Goal: Entertainment & Leisure: Consume media (video, audio)

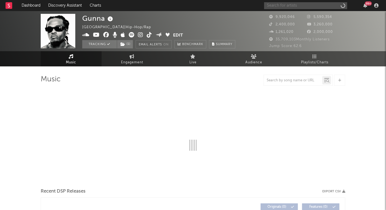
click at [284, 4] on input "text" at bounding box center [305, 5] width 83 height 7
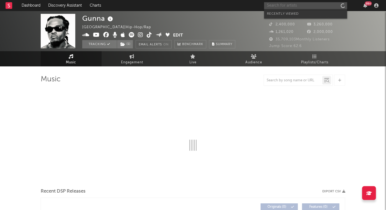
select select "6m"
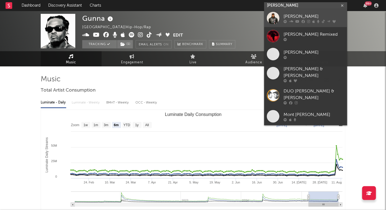
type input "don toliver"
click at [282, 17] on link "[PERSON_NAME]" at bounding box center [305, 18] width 83 height 18
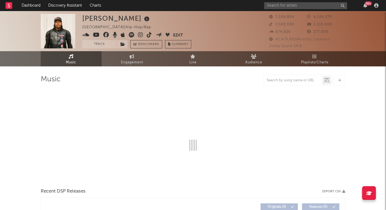
select select "6m"
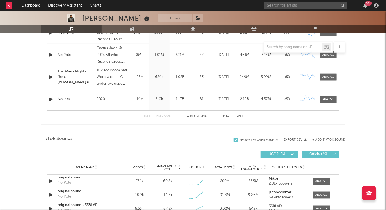
scroll to position [328, 0]
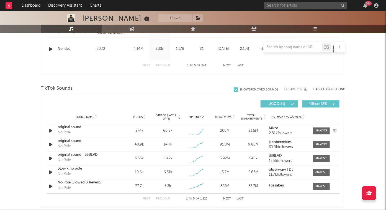
click at [70, 127] on div "original sound" at bounding box center [87, 128] width 58 height 6
click at [326, 130] on div at bounding box center [322, 131] width 12 height 4
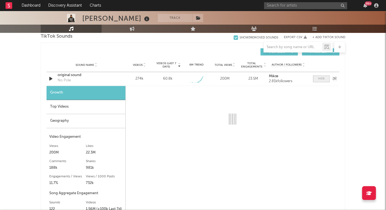
select select "1w"
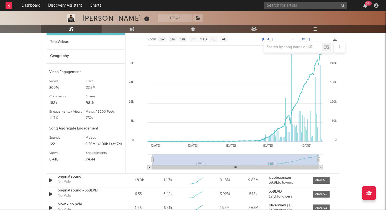
scroll to position [550, 0]
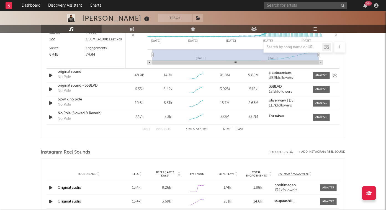
click at [50, 74] on icon "button" at bounding box center [51, 75] width 6 height 7
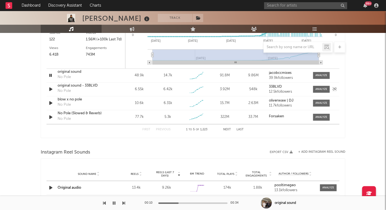
click at [50, 89] on icon "button" at bounding box center [51, 89] width 6 height 7
click at [51, 101] on icon "button" at bounding box center [51, 103] width 6 height 7
click at [50, 122] on div "Sound Name No Pole (Slowed & Reverb) No Pole Videos 77.7k Videos (last 7 days) …" at bounding box center [193, 117] width 293 height 14
click at [50, 118] on icon "button" at bounding box center [51, 117] width 6 height 7
click at [50, 118] on icon "button" at bounding box center [50, 117] width 5 height 7
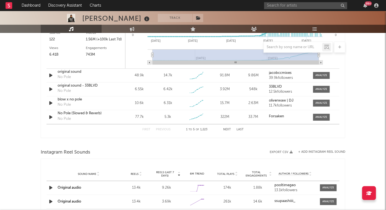
click at [226, 129] on button "Next" at bounding box center [227, 129] width 8 height 3
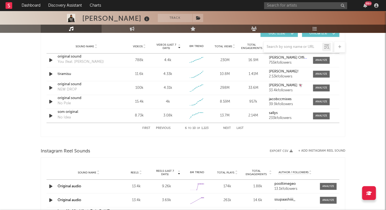
scroll to position [375, 0]
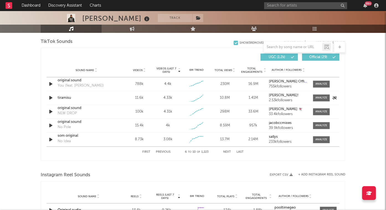
click at [51, 96] on icon "button" at bounding box center [51, 98] width 6 height 7
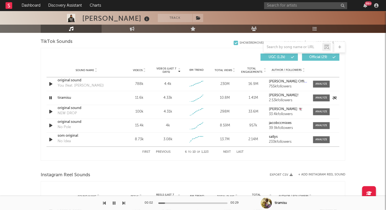
click at [49, 97] on icon "button" at bounding box center [50, 98] width 5 height 7
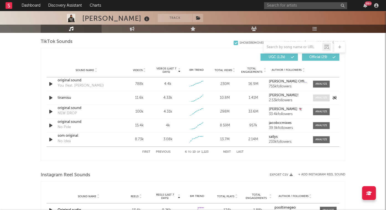
click at [318, 98] on div at bounding box center [322, 98] width 12 height 4
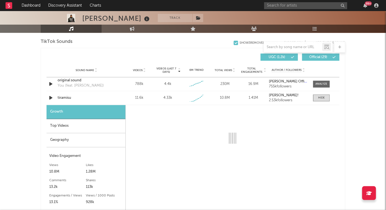
select select "1w"
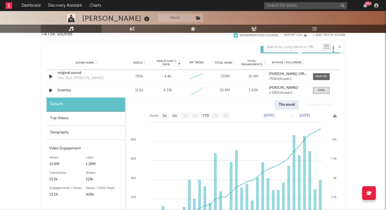
scroll to position [383, 0]
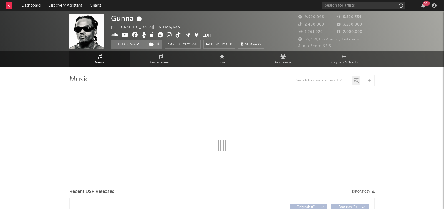
select select "6m"
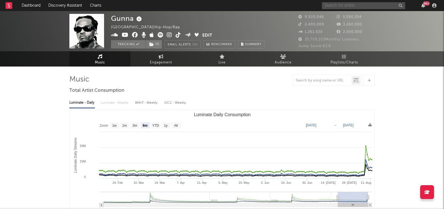
click at [335, 7] on input "text" at bounding box center [363, 5] width 83 height 7
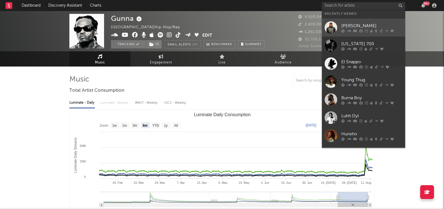
click at [332, 30] on div at bounding box center [330, 27] width 12 height 12
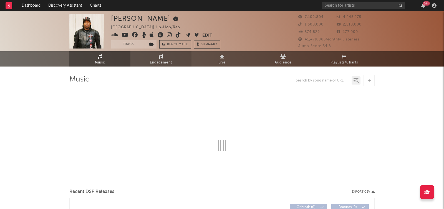
select select "6m"
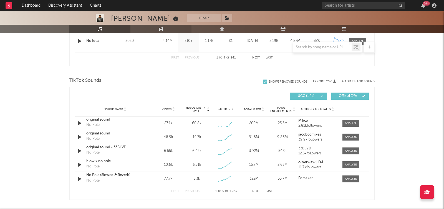
scroll to position [369, 0]
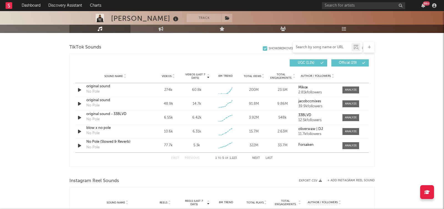
click at [334, 48] on input "text" at bounding box center [322, 47] width 58 height 4
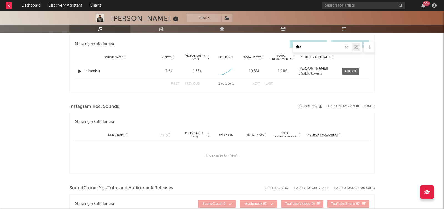
scroll to position [268, 0]
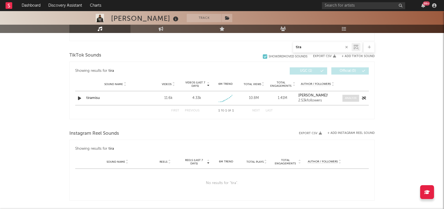
type input "tira"
click at [353, 96] on div at bounding box center [351, 98] width 12 height 4
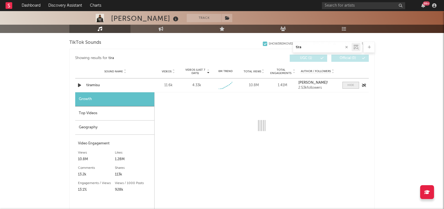
select select "1w"
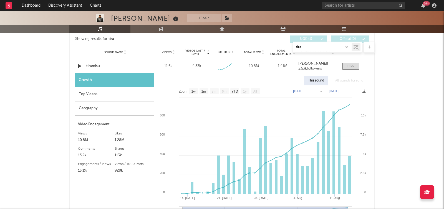
scroll to position [307, 0]
